Goal: Information Seeking & Learning: Learn about a topic

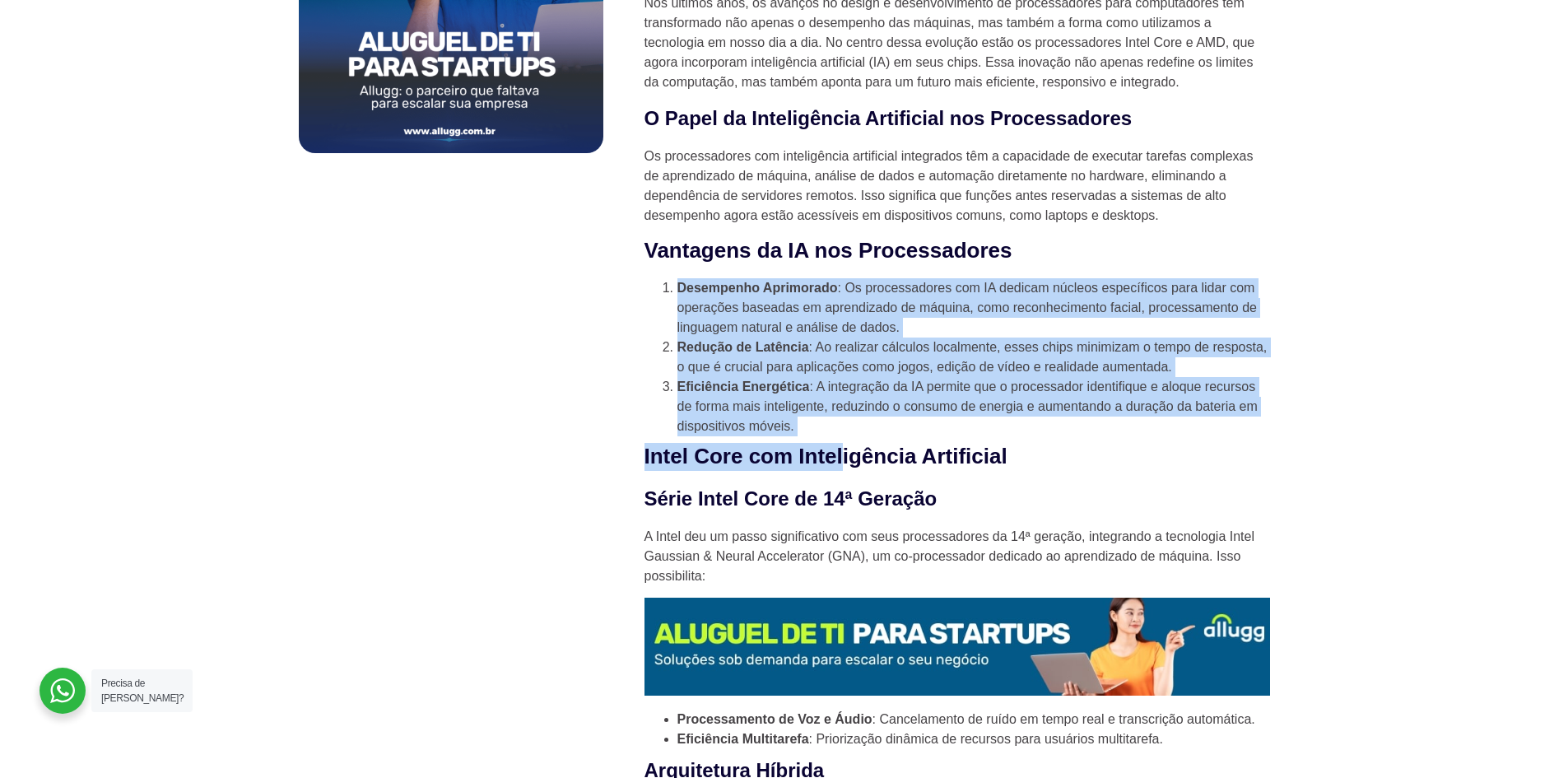
drag, startPoint x: 660, startPoint y: 298, endPoint x: 880, endPoint y: 452, distance: 268.5
click at [864, 410] on li "Eficiência Energética : A integração da IA permite que o processador identifiqu…" at bounding box center [974, 407] width 592 height 59
drag, startPoint x: 669, startPoint y: 291, endPoint x: 812, endPoint y: 451, distance: 214.6
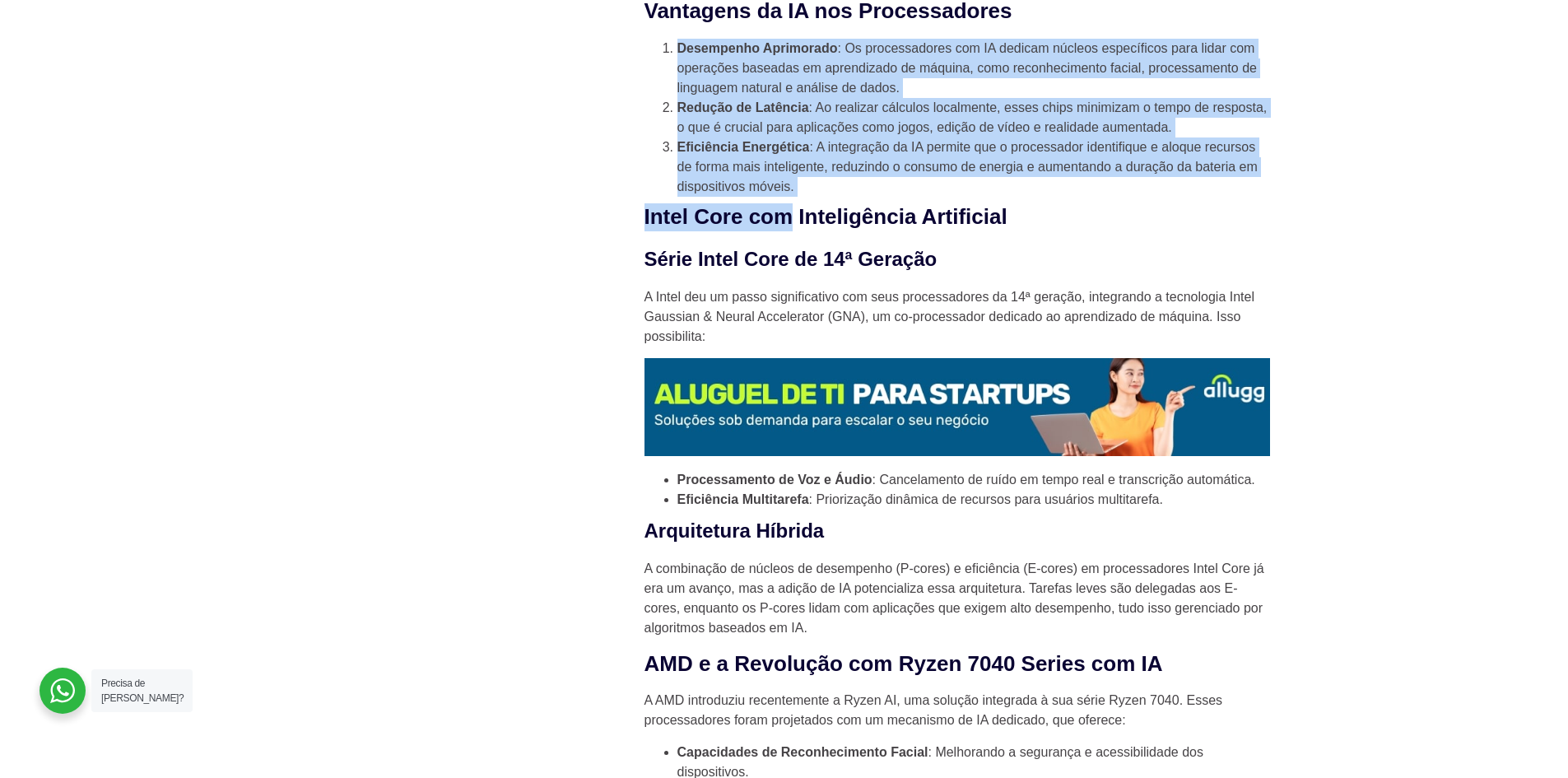
scroll to position [1447, 0]
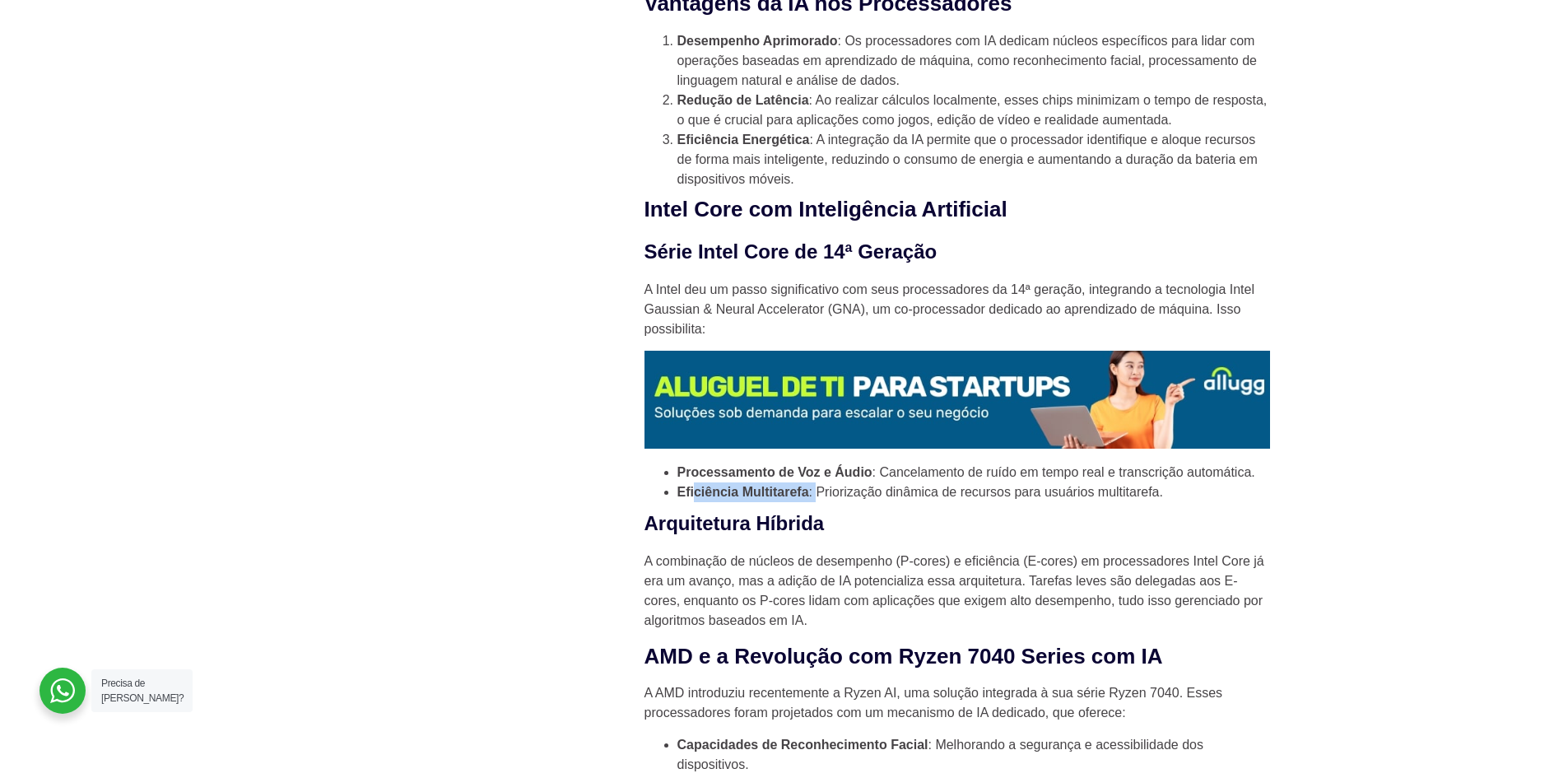
drag, startPoint x: 695, startPoint y: 496, endPoint x: 844, endPoint y: 502, distance: 149.1
click at [844, 502] on li "Eficiência Multitarefa : Priorização dinâmica de recursos para usuários multita…" at bounding box center [974, 492] width 592 height 20
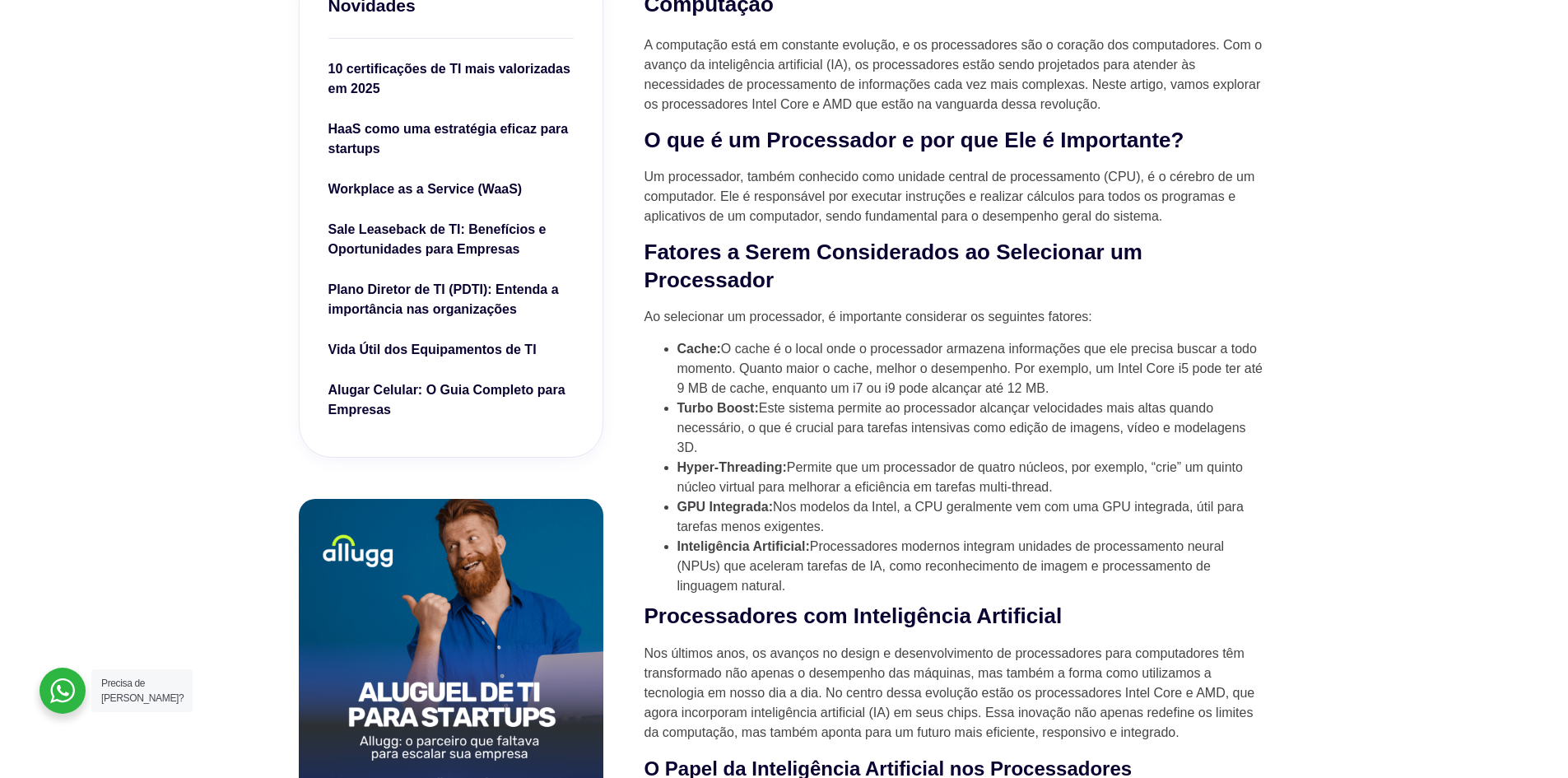
scroll to position [625, 0]
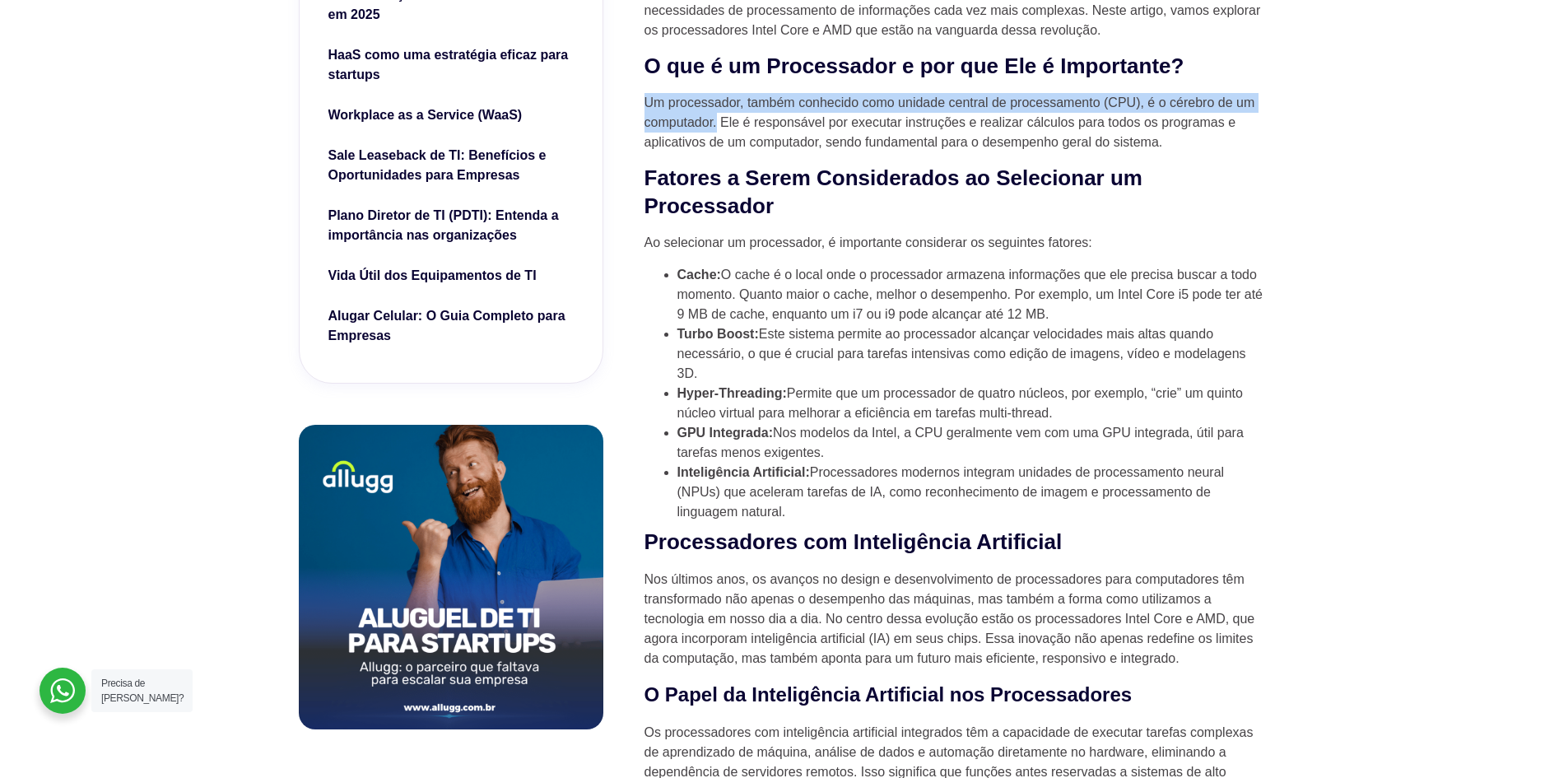
drag, startPoint x: 644, startPoint y: 105, endPoint x: 717, endPoint y: 124, distance: 75.4
click at [717, 124] on p "Um processador, também conhecido como unidade central de processamento (CPU), é…" at bounding box center [958, 122] width 626 height 59
copy p "Um processador, também conhecido como unidade central de processamento (CPU), é…"
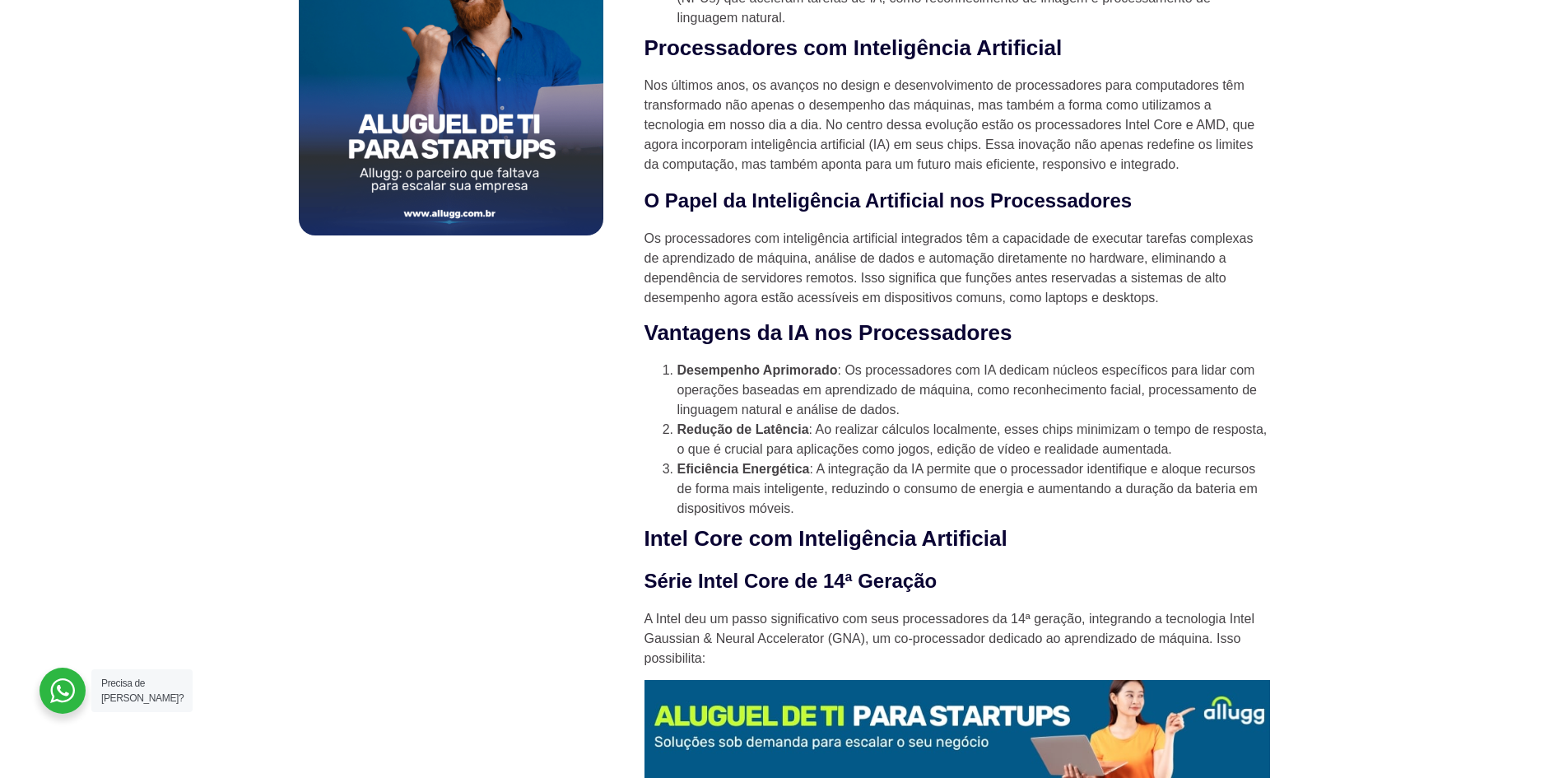
scroll to position [1036, 0]
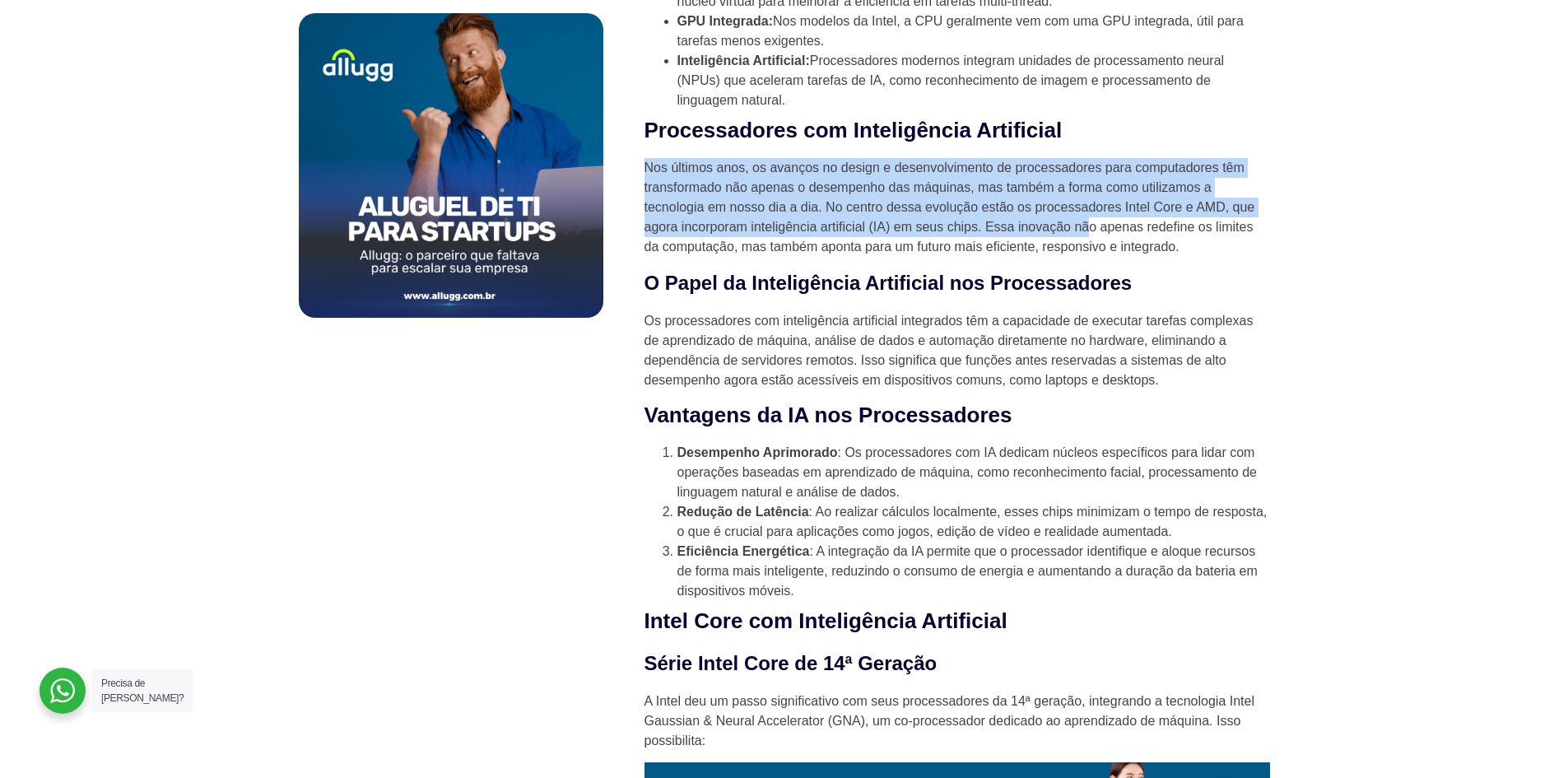
drag, startPoint x: 644, startPoint y: 171, endPoint x: 1085, endPoint y: 233, distance: 445.3
click at [1087, 232] on p "Nos últimos anos, os avanços no design e desenvolvimento de processadores para …" at bounding box center [958, 207] width 626 height 99
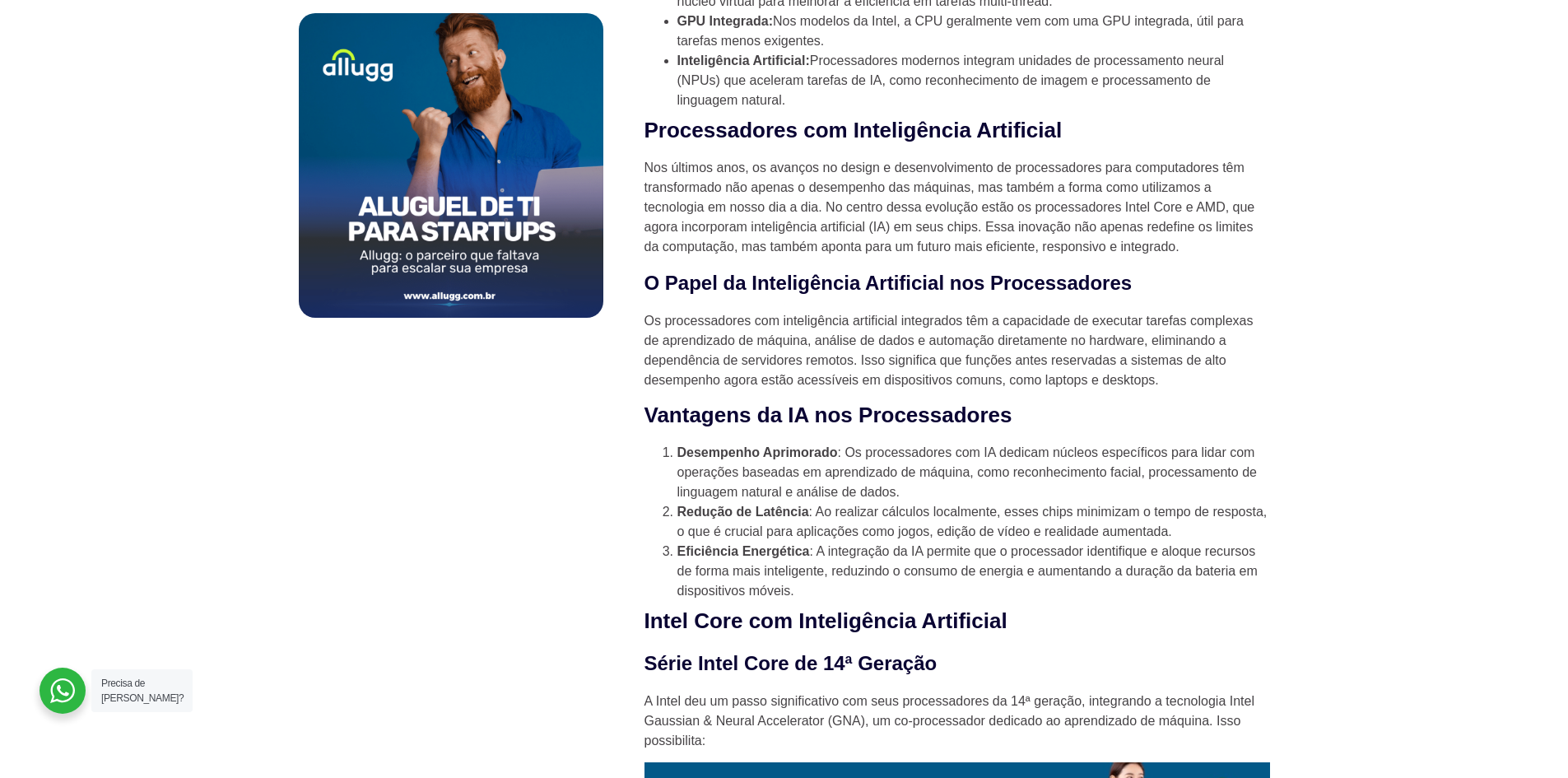
drag, startPoint x: 1129, startPoint y: 250, endPoint x: 745, endPoint y: 212, distance: 385.9
click at [1125, 250] on p "Nos últimos anos, os avanços no design e desenvolvimento de processadores para …" at bounding box center [958, 207] width 626 height 99
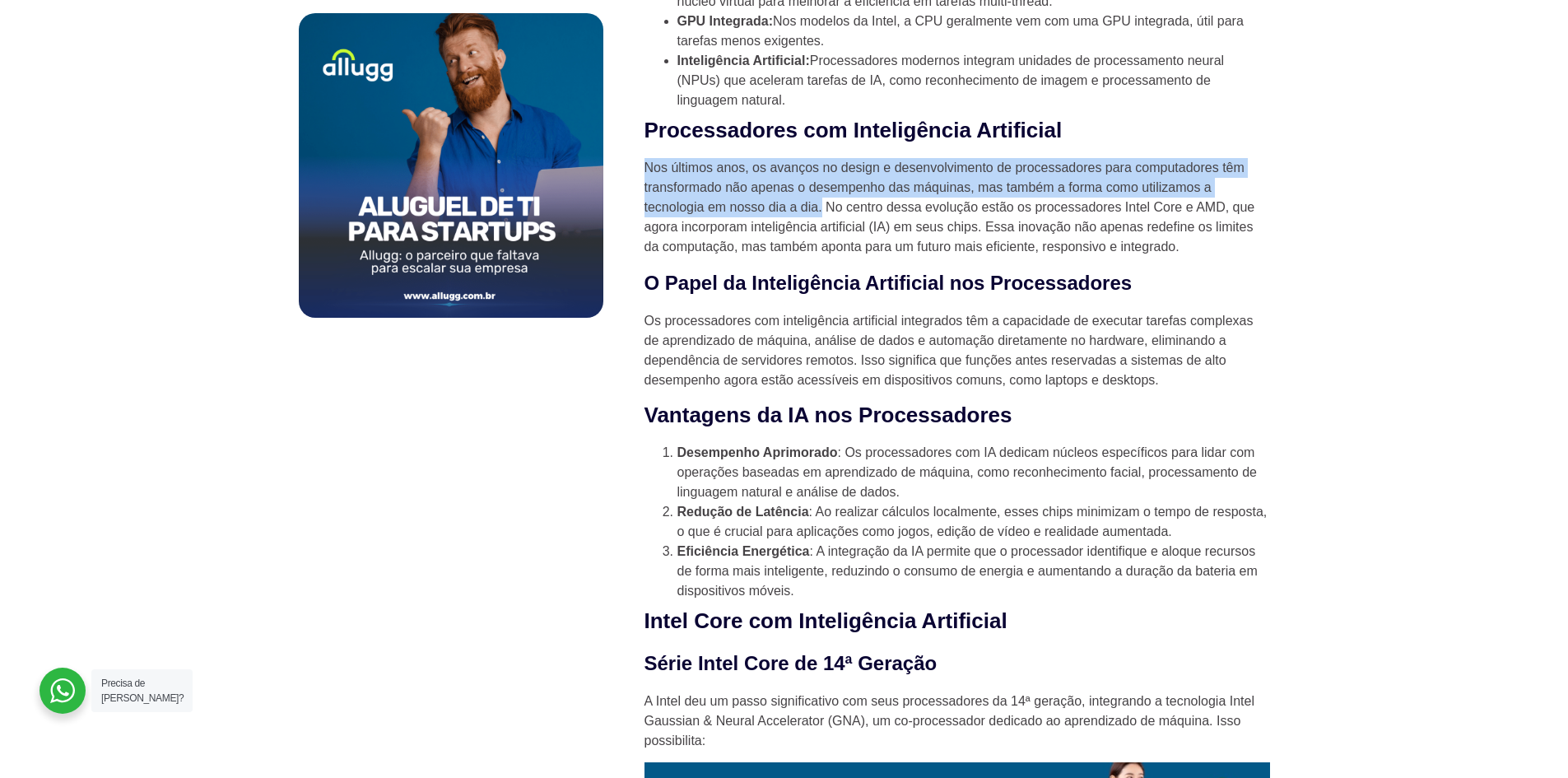
drag, startPoint x: 647, startPoint y: 176, endPoint x: 823, endPoint y: 220, distance: 181.4
click at [823, 220] on p "Nos últimos anos, os avanços no design e desenvolvimento de processadores para …" at bounding box center [958, 207] width 626 height 99
copy p "Nos últimos anos, os avanços no design e desenvolvimento de processadores para …"
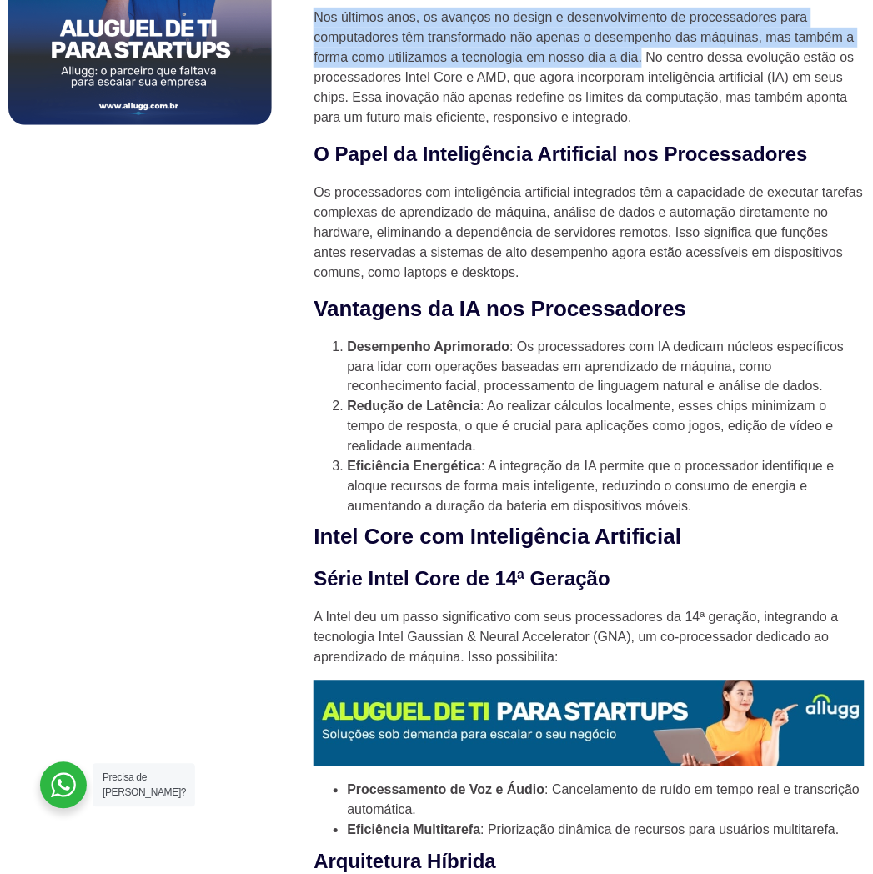
scroll to position [1262, 0]
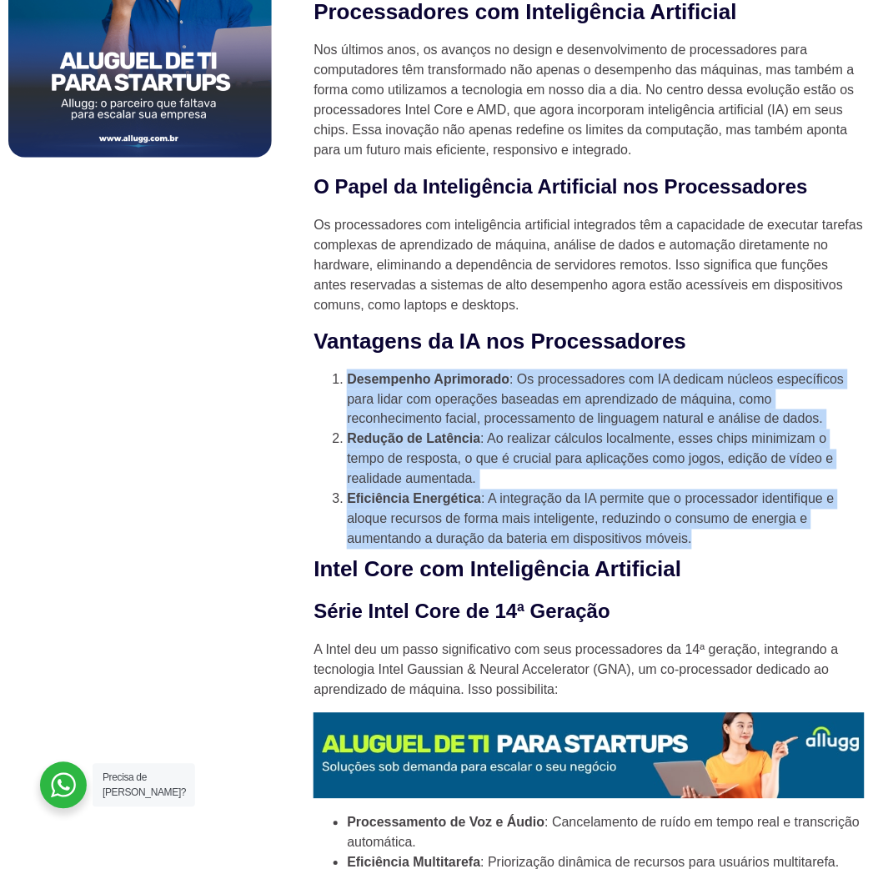
drag, startPoint x: 343, startPoint y: 439, endPoint x: 694, endPoint y: 602, distance: 386.7
click at [702, 549] on ol "Desempenho Aprimorado : Os processadores com IA dedicam núcleos específicos par…" at bounding box center [588, 459] width 551 height 180
copy ol "Desempenho Aprimorado : Os processadores com IA dedicam núcleos específicos par…"
